Goal: Communication & Community: Answer question/provide support

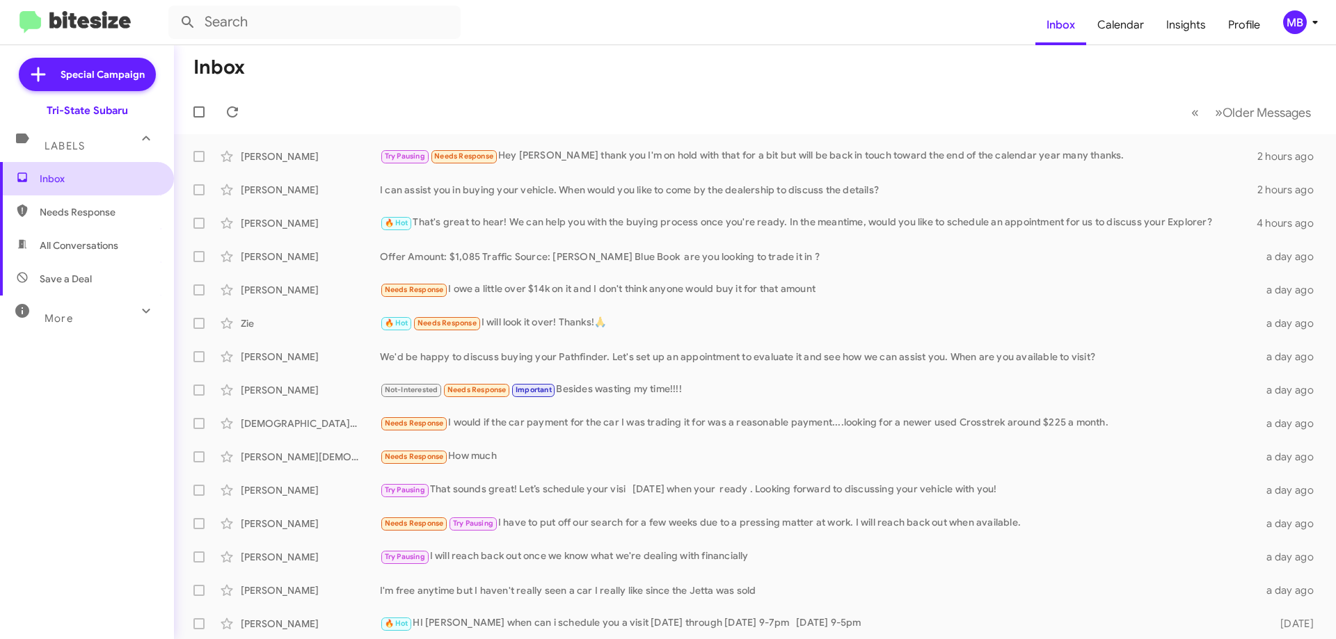
click at [107, 184] on span "Inbox" at bounding box center [99, 179] width 118 height 14
click at [518, 154] on div "Try Pausing Needs Response Hey [PERSON_NAME] thank you I'm on hold with that fo…" at bounding box center [824, 156] width 889 height 16
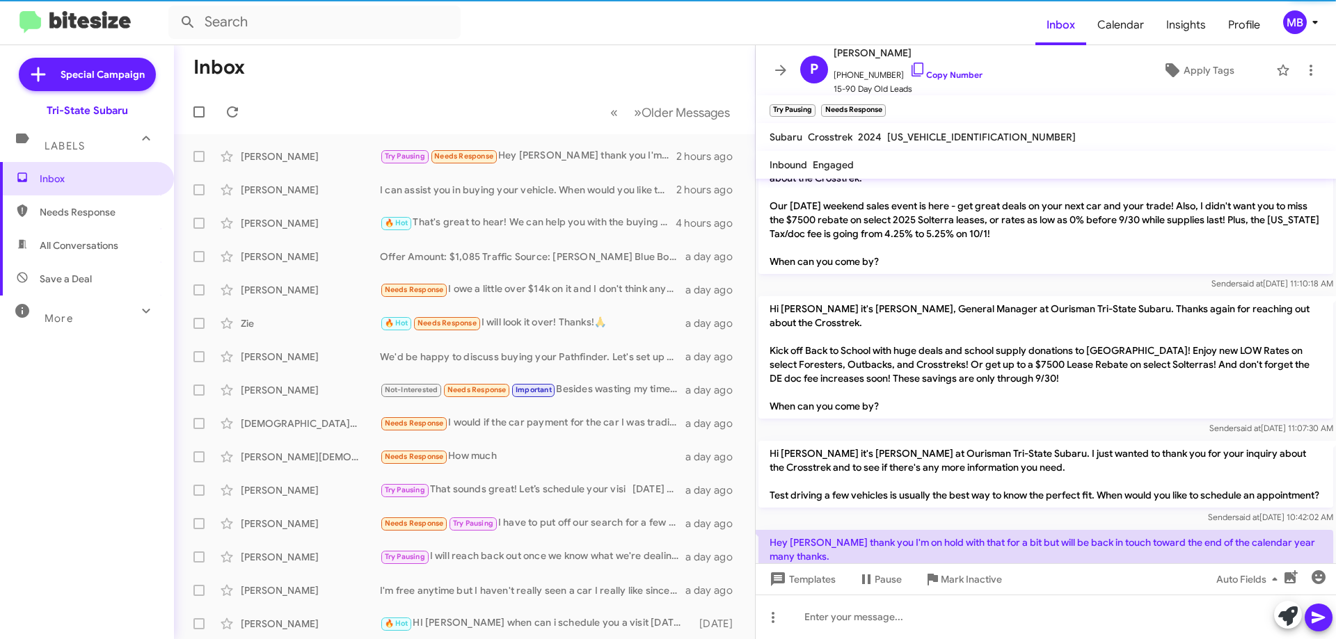
scroll to position [268, 0]
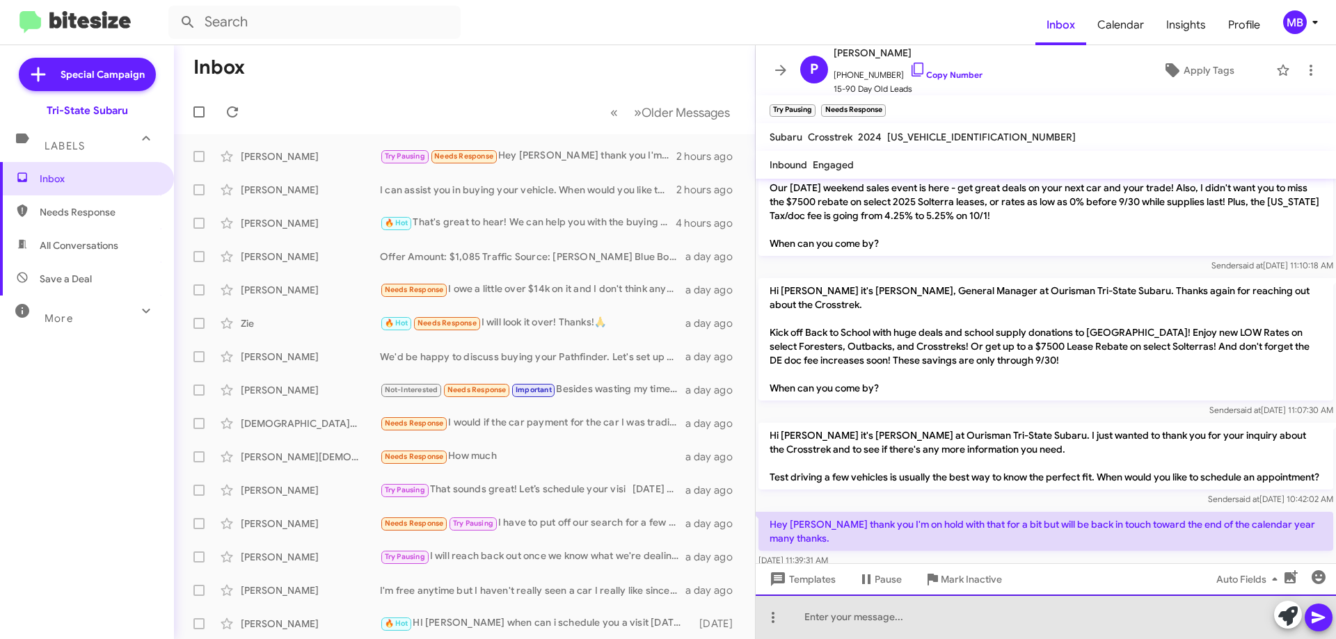
drag, startPoint x: 958, startPoint y: 620, endPoint x: 1104, endPoint y: 618, distance: 145.4
click at [960, 619] on div at bounding box center [1046, 617] width 580 height 45
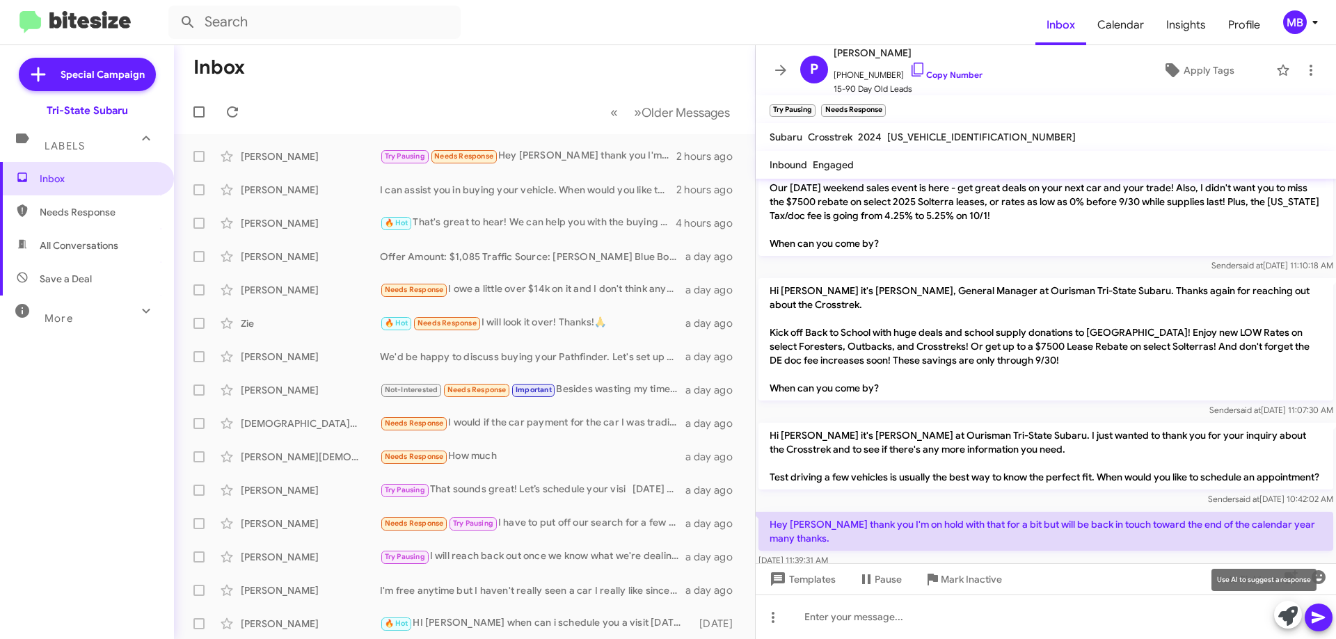
click at [1282, 614] on icon at bounding box center [1287, 616] width 19 height 19
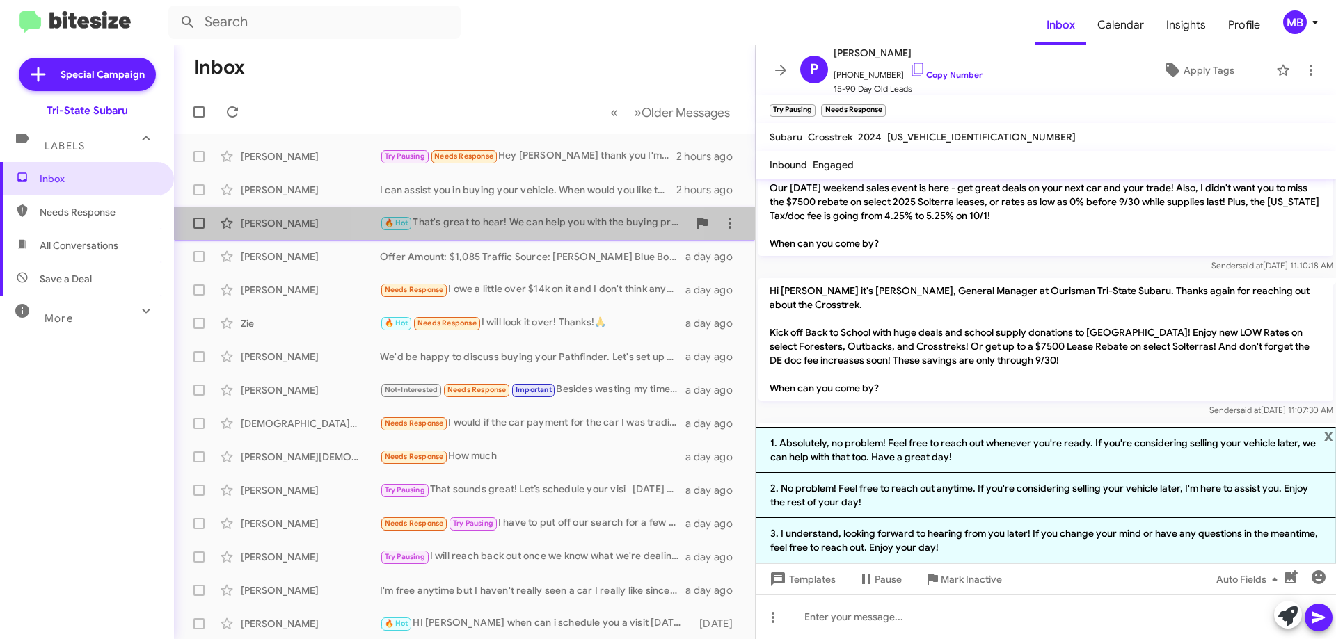
click at [492, 223] on div "🔥 Hot That's great to hear! We can help you with the buying process once you're…" at bounding box center [534, 223] width 308 height 16
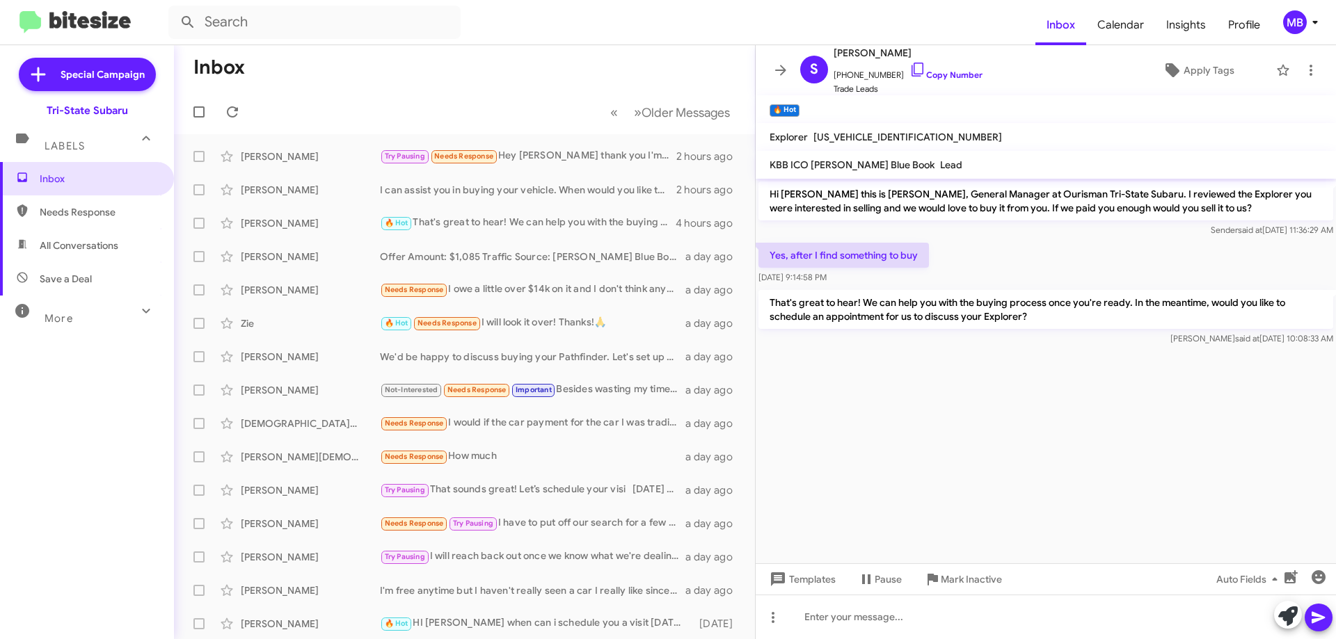
click at [127, 249] on span "All Conversations" at bounding box center [87, 245] width 174 height 33
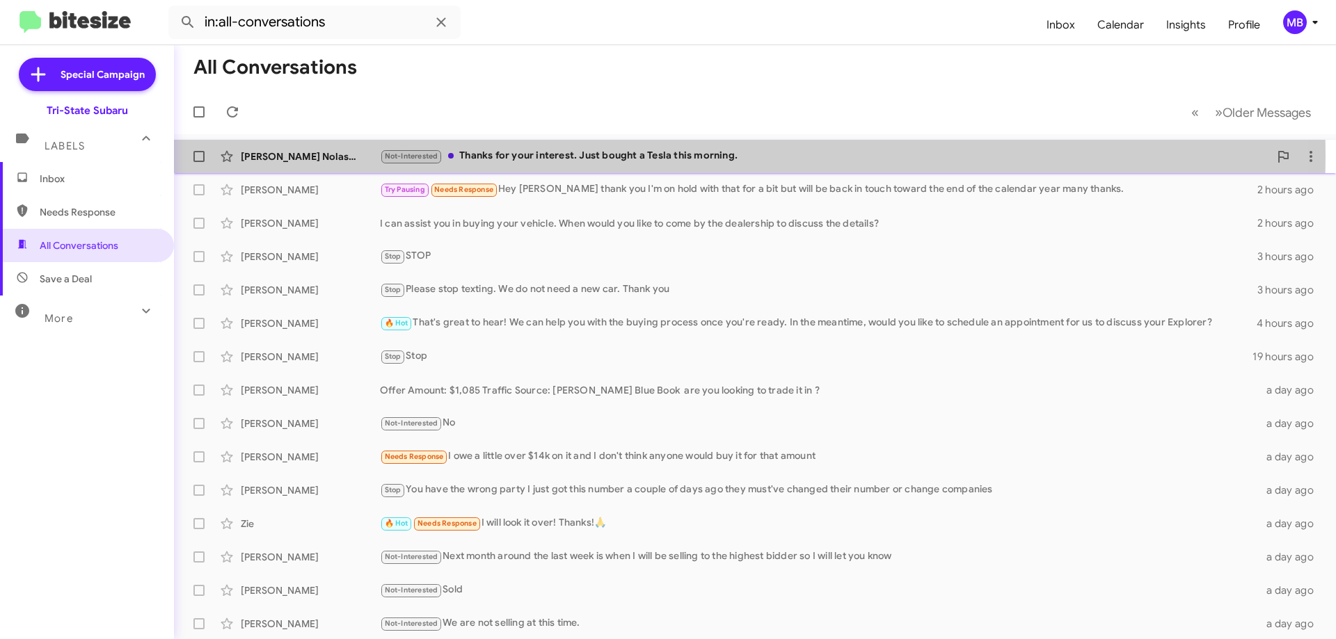
click at [521, 155] on div "Not-Interested Thanks for your interest. Just bought a Tesla this morning." at bounding box center [824, 156] width 889 height 16
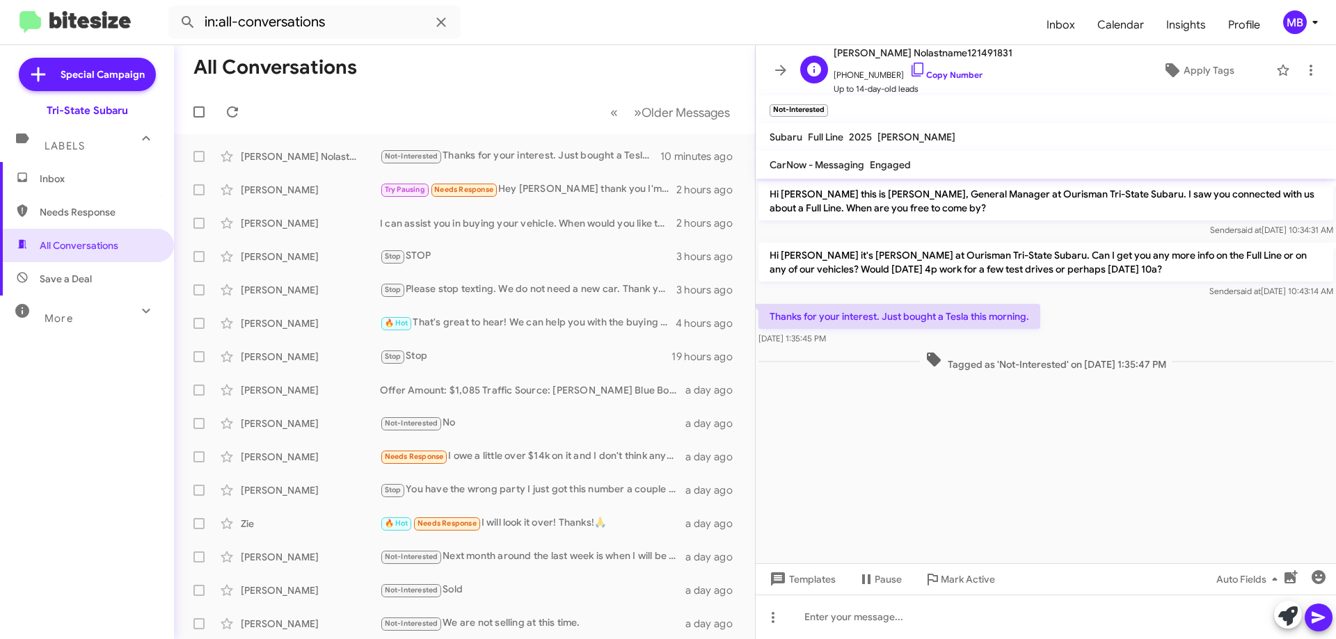
click at [945, 68] on span "[PHONE_NUMBER] Copy Number" at bounding box center [923, 71] width 179 height 21
click at [952, 73] on link "Copy Number" at bounding box center [945, 75] width 73 height 10
drag, startPoint x: 1037, startPoint y: 319, endPoint x: 778, endPoint y: 312, distance: 259.7
click at [768, 314] on div "Thanks for your interest. Just bought a Tesla this morning. [DATE] 1:35:45 PM" at bounding box center [1046, 324] width 580 height 47
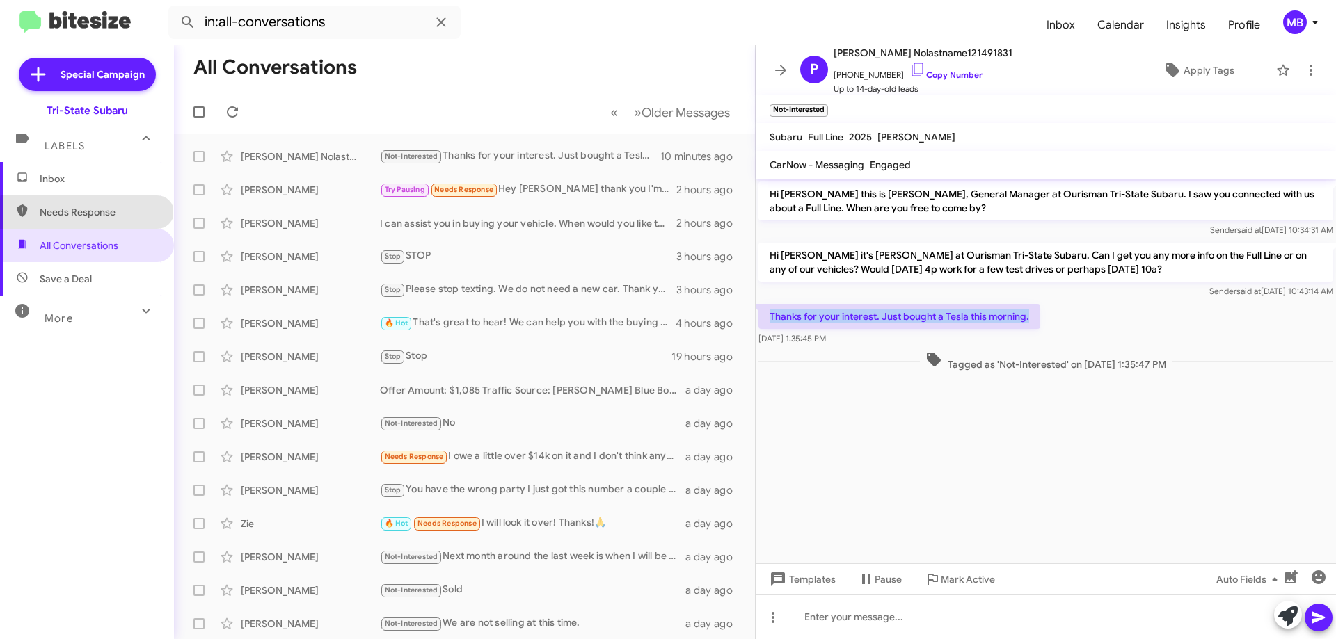
click at [86, 212] on span "Needs Response" at bounding box center [99, 212] width 118 height 14
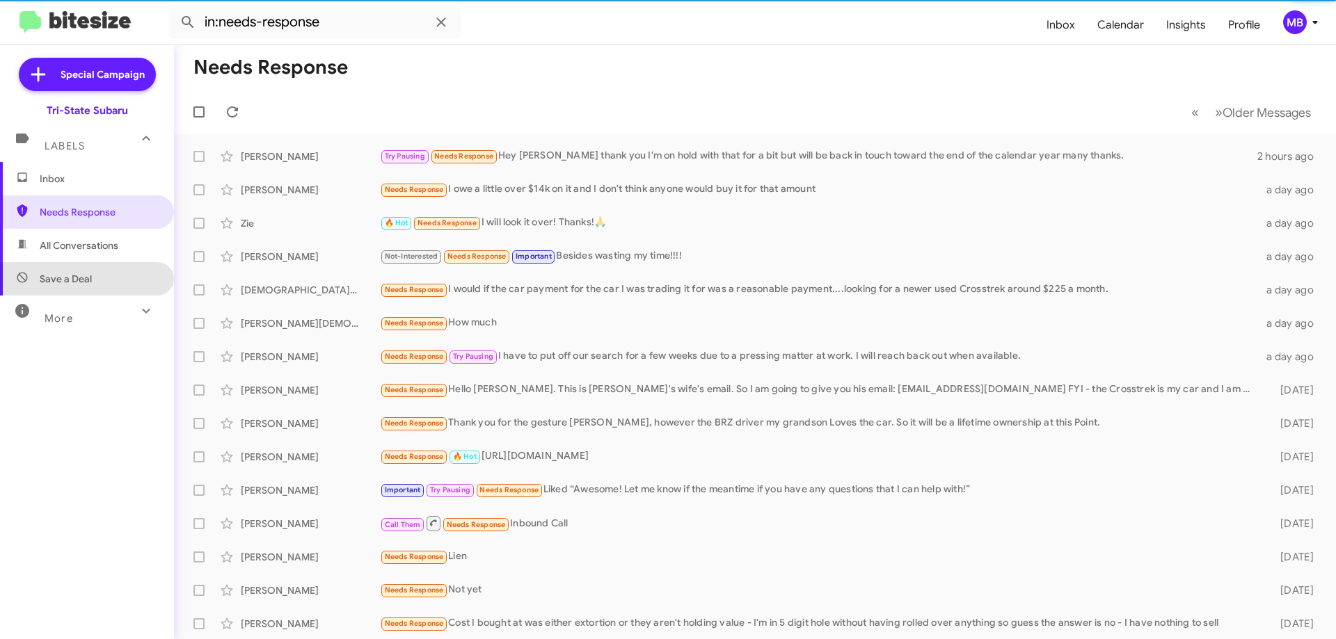
click at [117, 285] on span "Save a Deal" at bounding box center [87, 278] width 174 height 33
type input "in:not-interested"
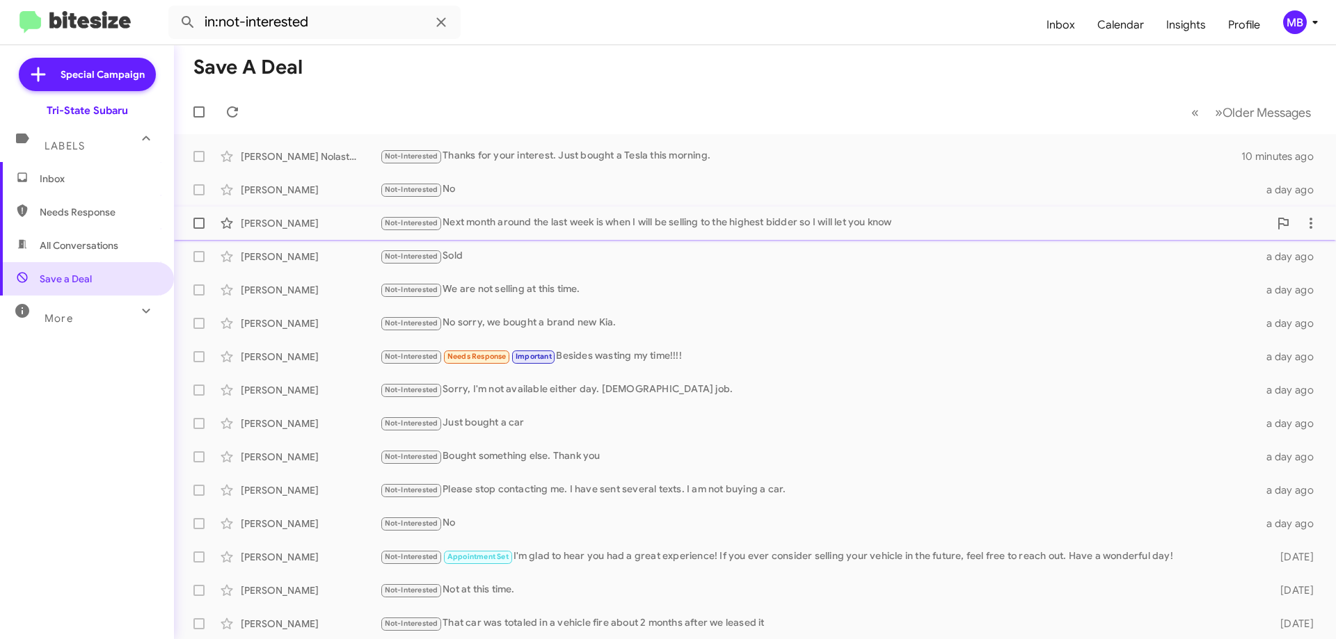
click at [550, 225] on div "Not-Interested Next month around the last week is when I will be selling to the…" at bounding box center [824, 223] width 889 height 16
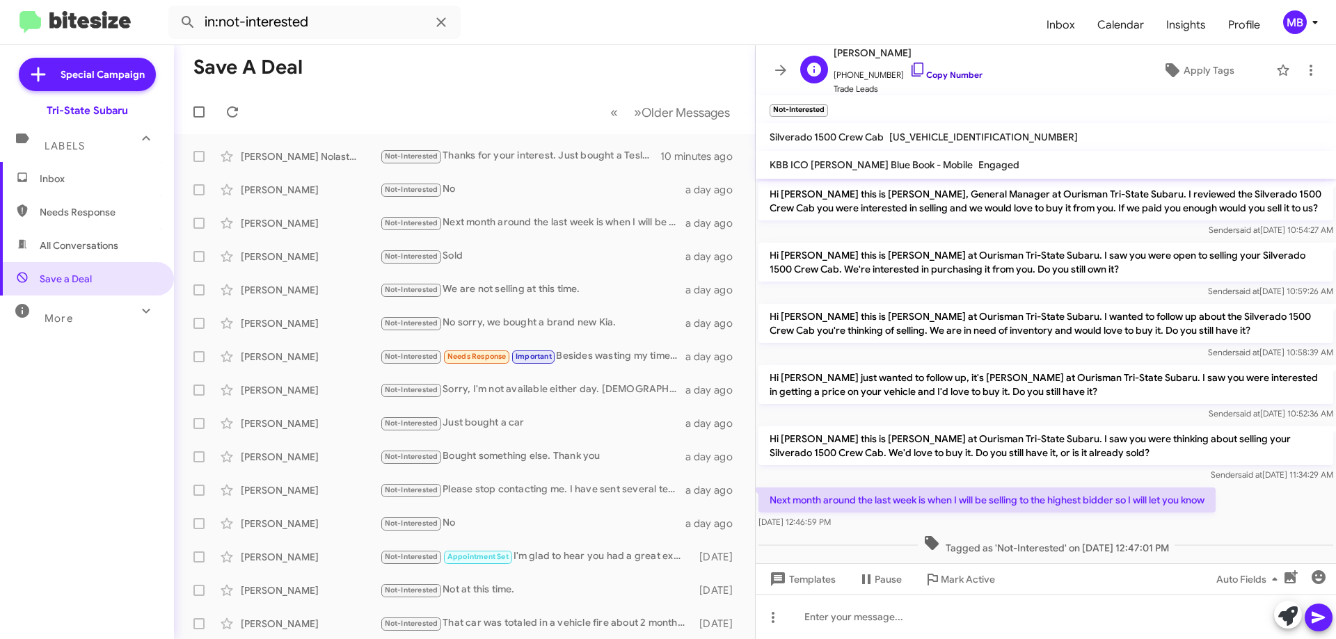
click at [957, 70] on link "Copy Number" at bounding box center [945, 75] width 73 height 10
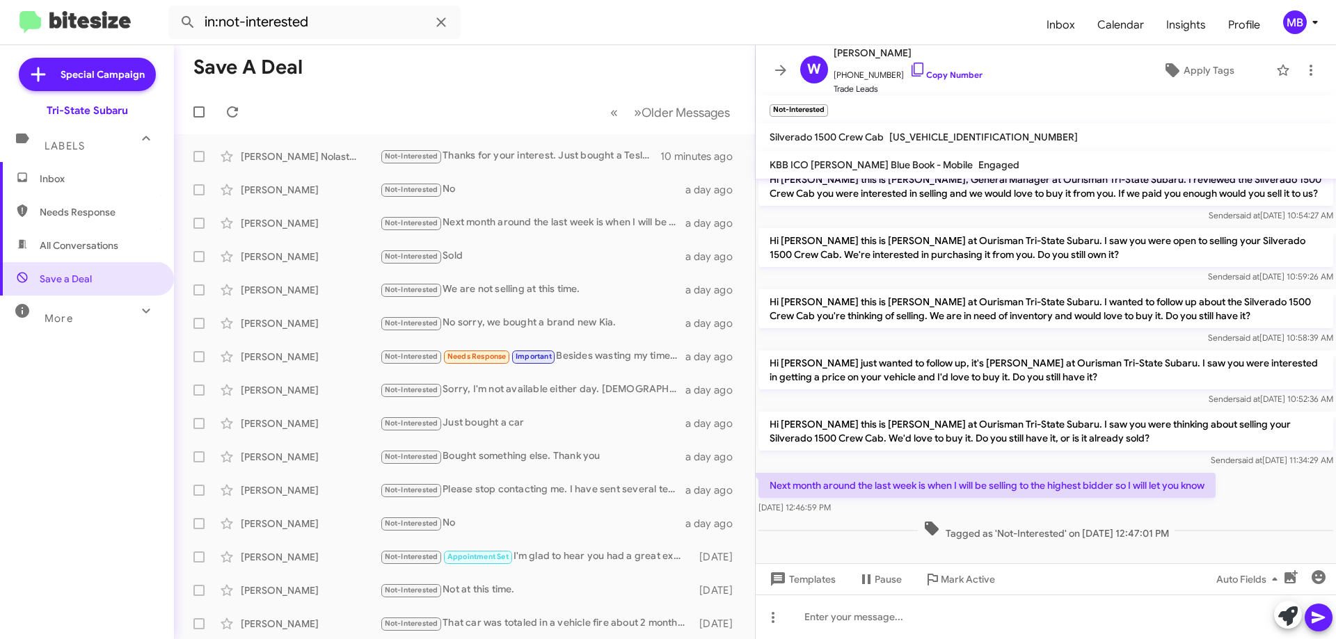
scroll to position [19, 0]
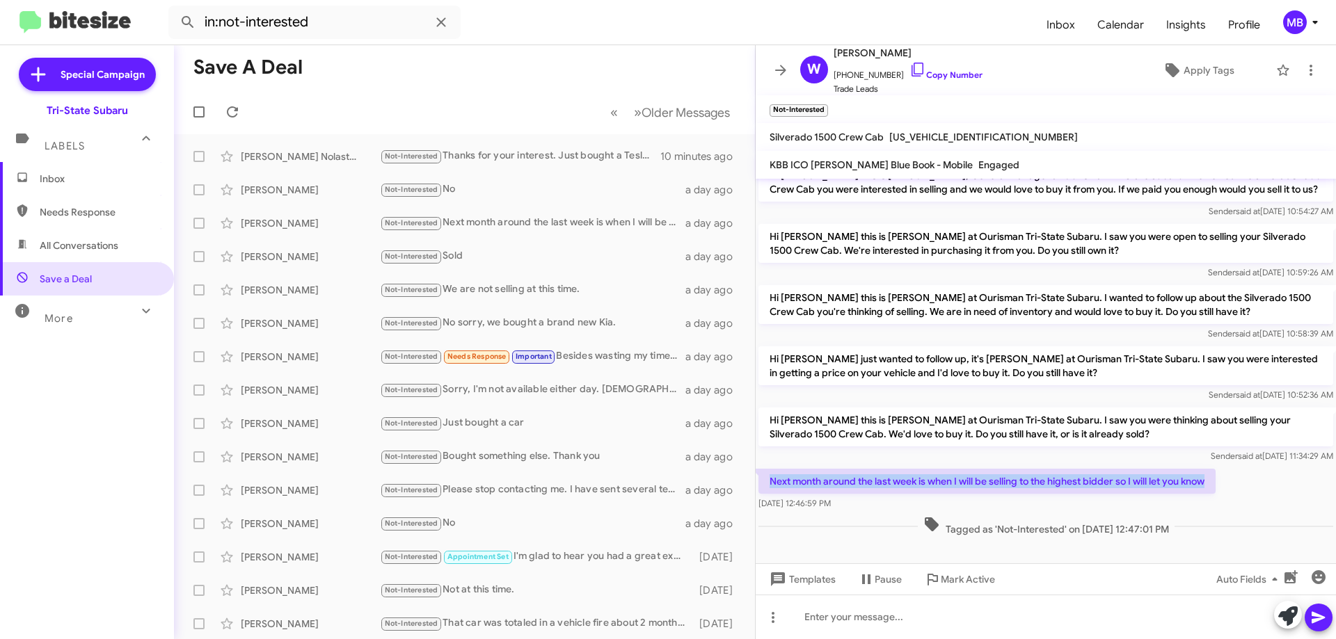
drag, startPoint x: 1218, startPoint y: 486, endPoint x: 768, endPoint y: 479, distance: 449.5
click at [768, 479] on p "Next month around the last week is when I will be selling to the highest bidder…" at bounding box center [986, 481] width 457 height 25
copy p "Next month around the last week is when I will be selling to the highest bidder…"
click at [145, 173] on span "Inbox" at bounding box center [99, 179] width 118 height 14
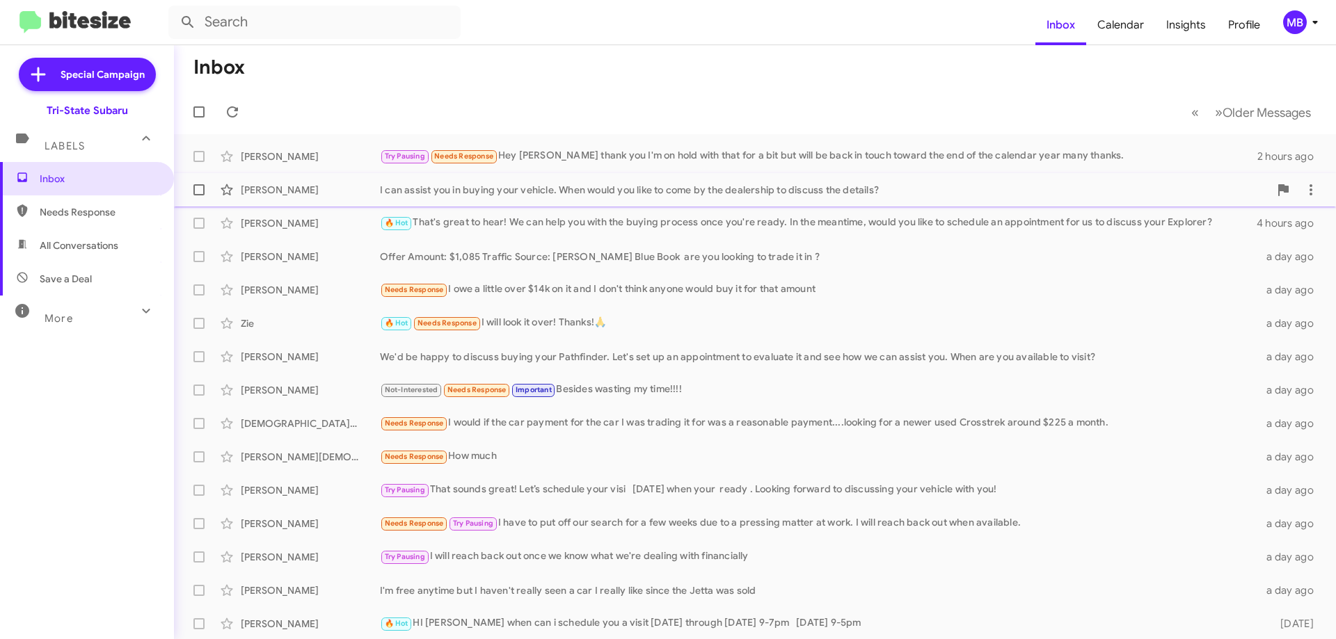
click at [546, 204] on span "[PERSON_NAME] I can assist you in buying your vehicle. When would you like to c…" at bounding box center [755, 189] width 1162 height 33
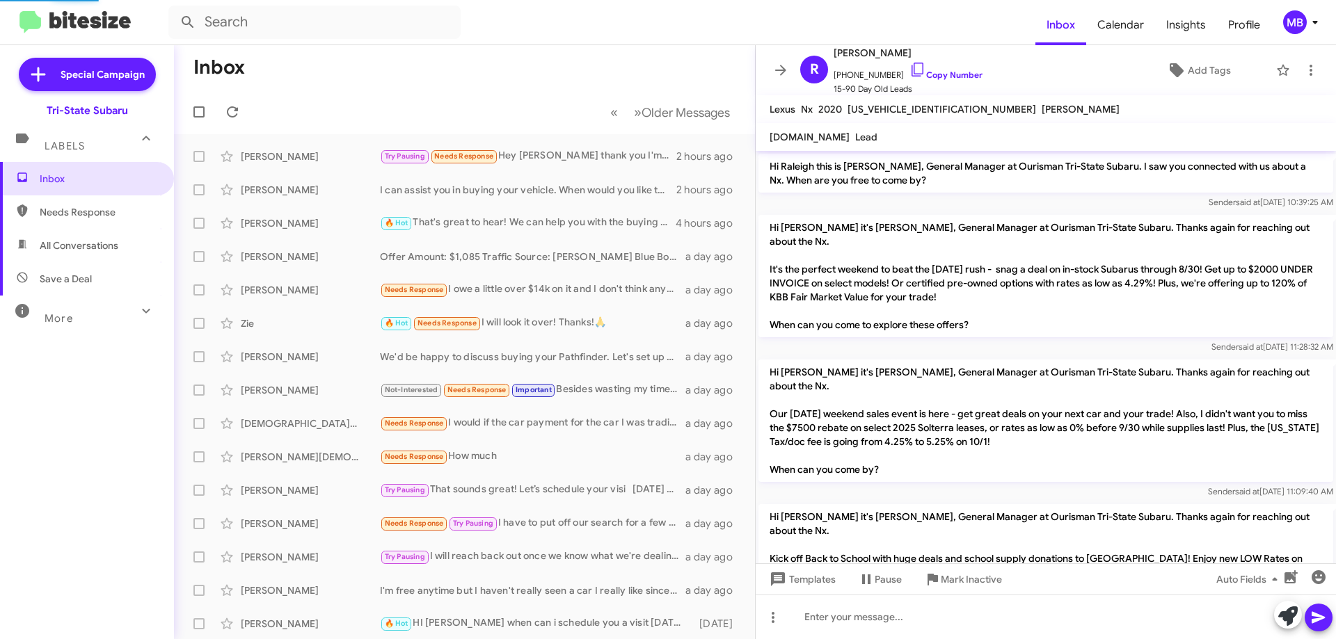
scroll to position [263, 0]
